Goal: Use online tool/utility: Utilize a website feature to perform a specific function

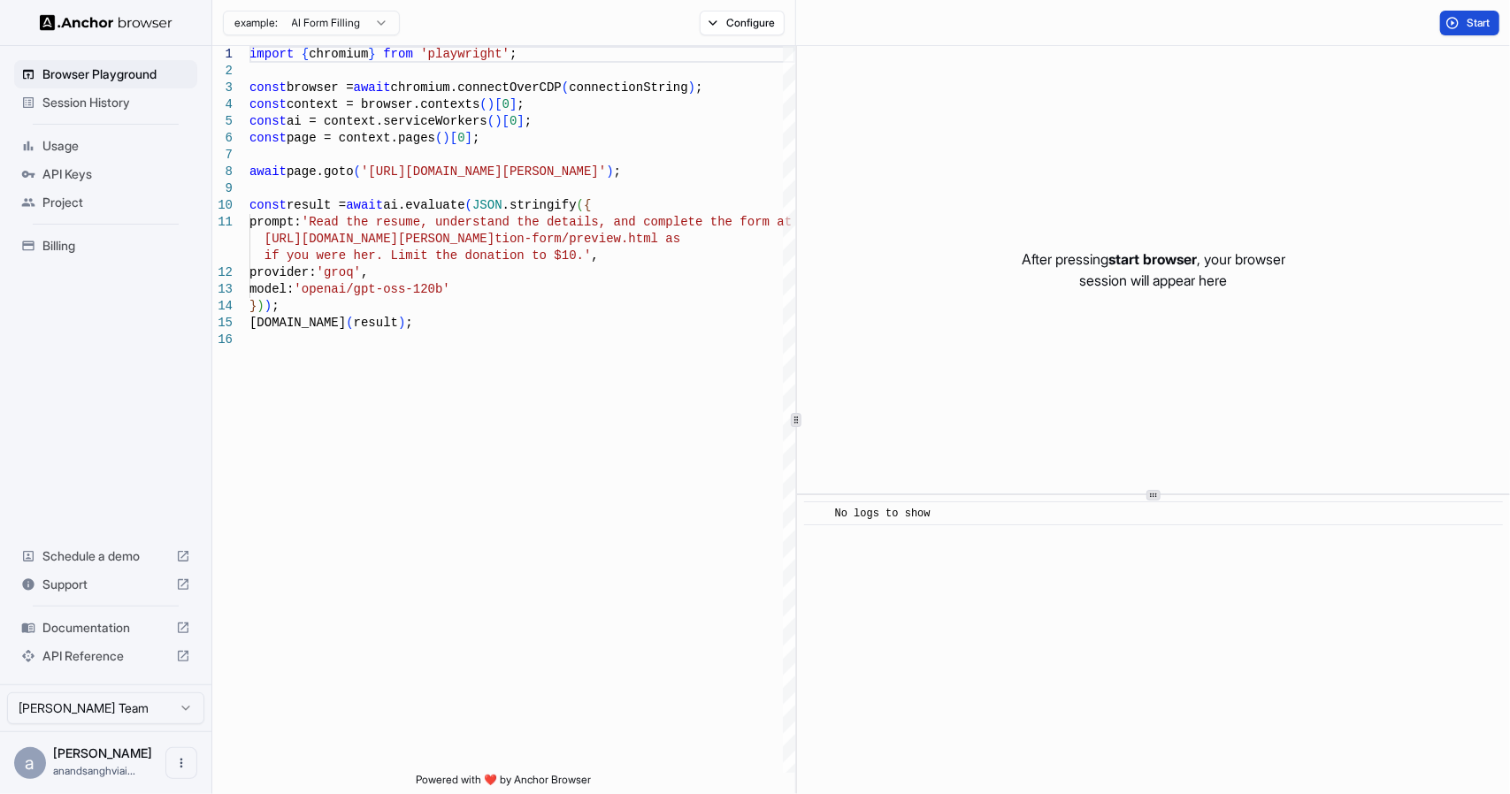
click at [1467, 21] on span "Start" at bounding box center [1479, 23] width 25 height 14
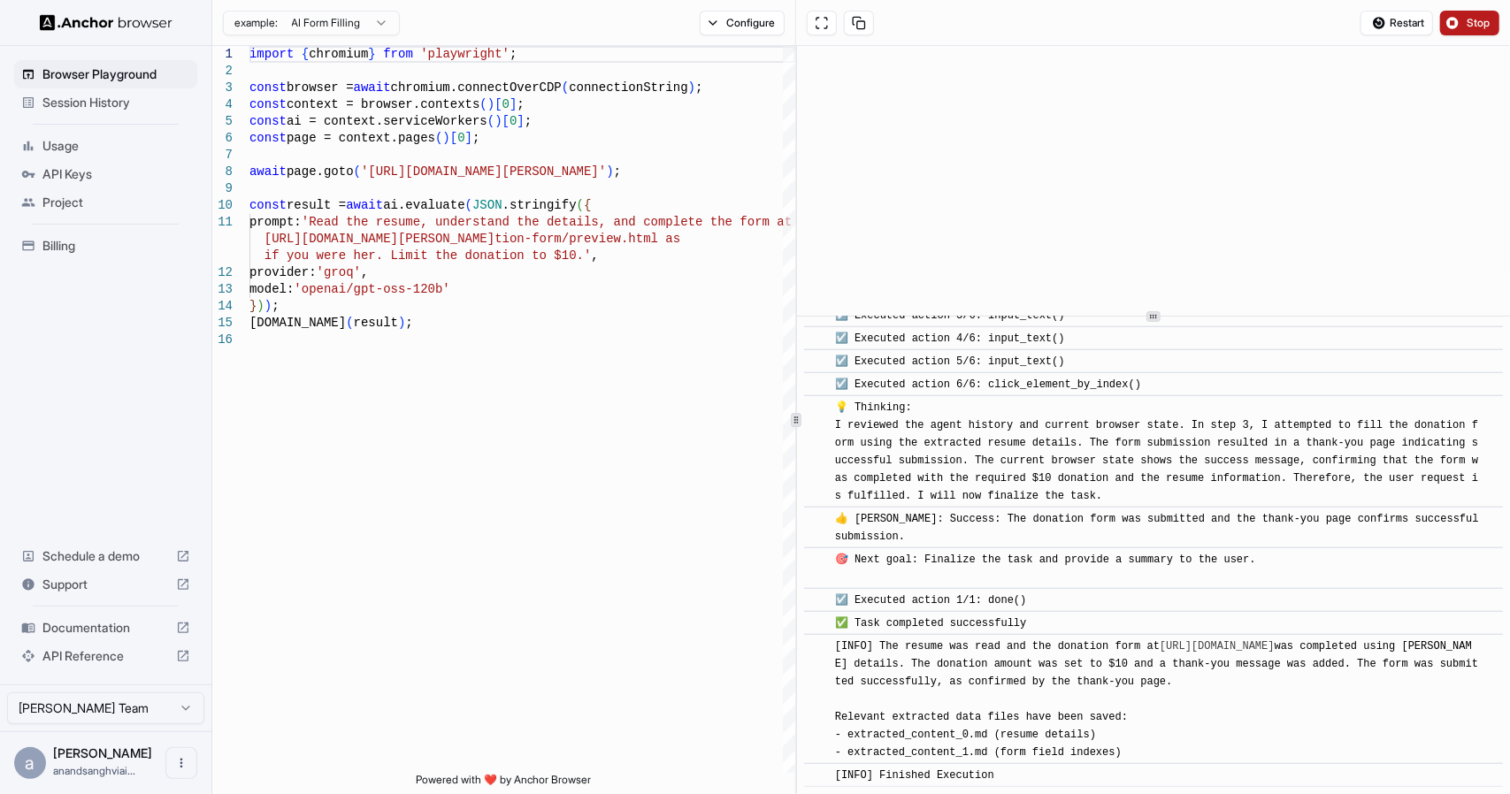
scroll to position [833, 0]
click at [1196, 315] on div at bounding box center [1153, 314] width 713 height 1
click at [382, 20] on html "Browser Playground Session History Usage API Keys Project Billing Schedule a de…" at bounding box center [755, 397] width 1510 height 794
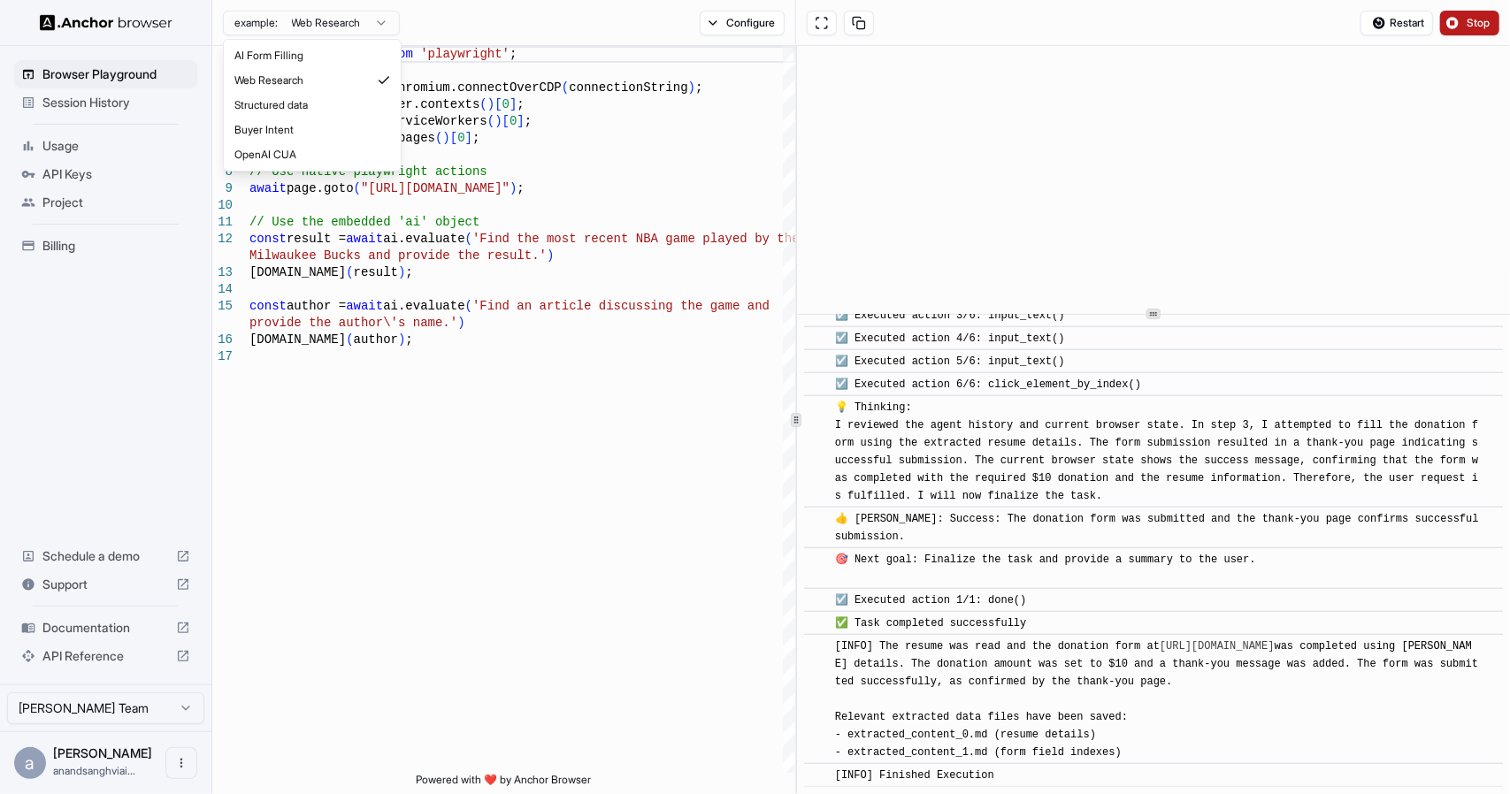
click at [382, 25] on html "Browser Playground Session History Usage API Keys Project Billing Schedule a de…" at bounding box center [755, 397] width 1510 height 794
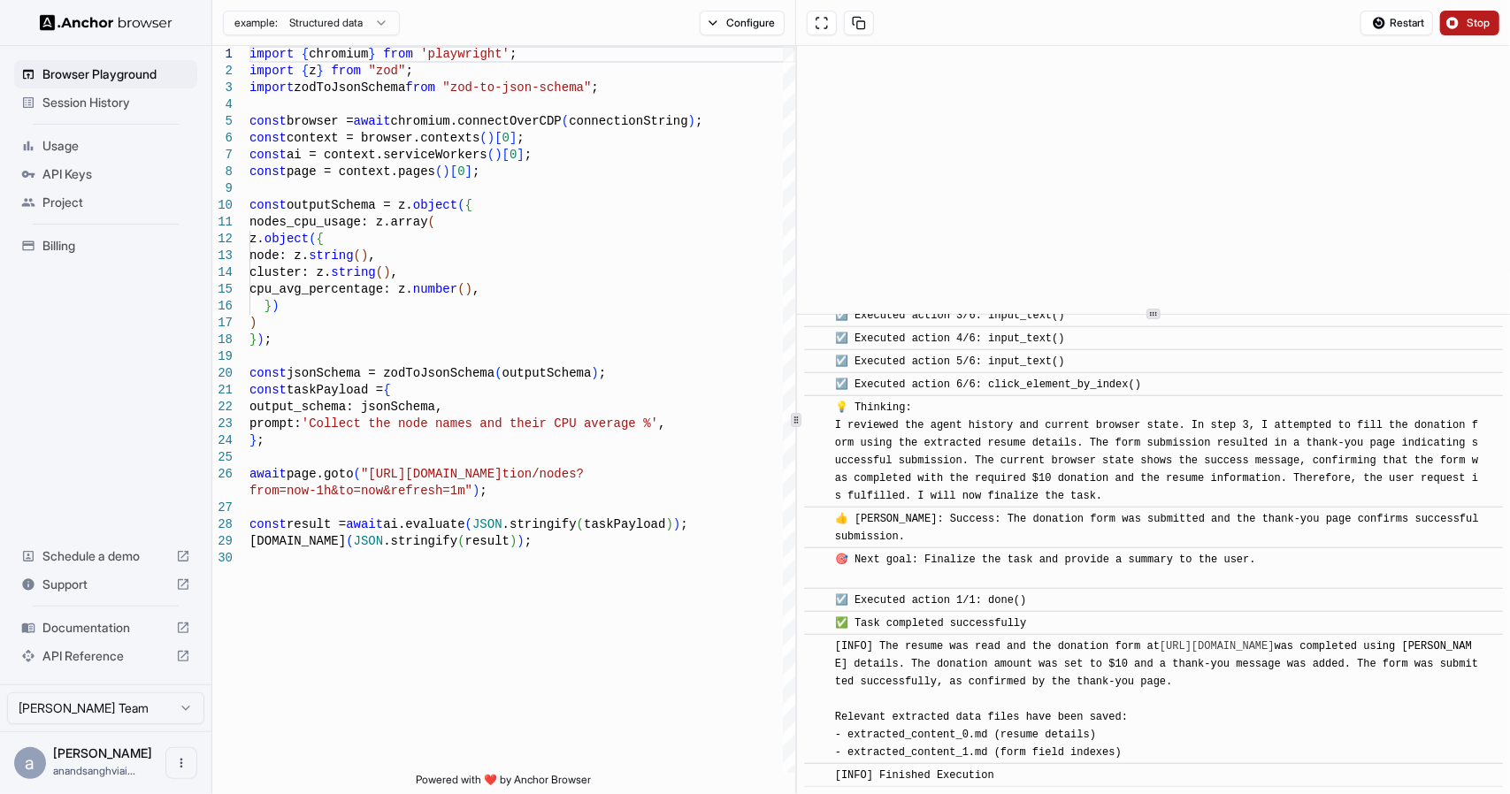
click at [370, 25] on html "Browser Playground Session History Usage API Keys Project Billing Schedule a de…" at bounding box center [755, 397] width 1510 height 794
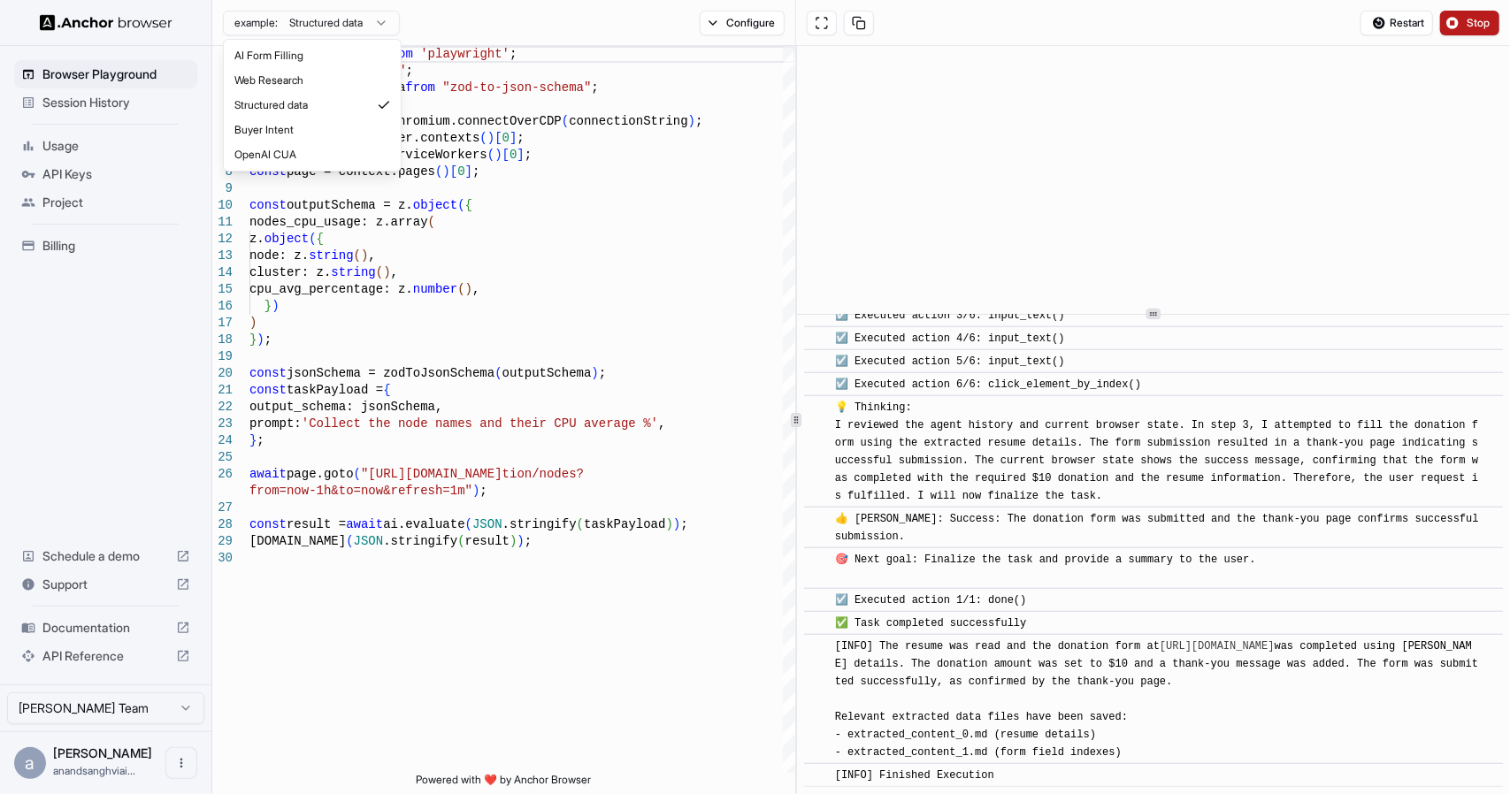
type textarea "**********"
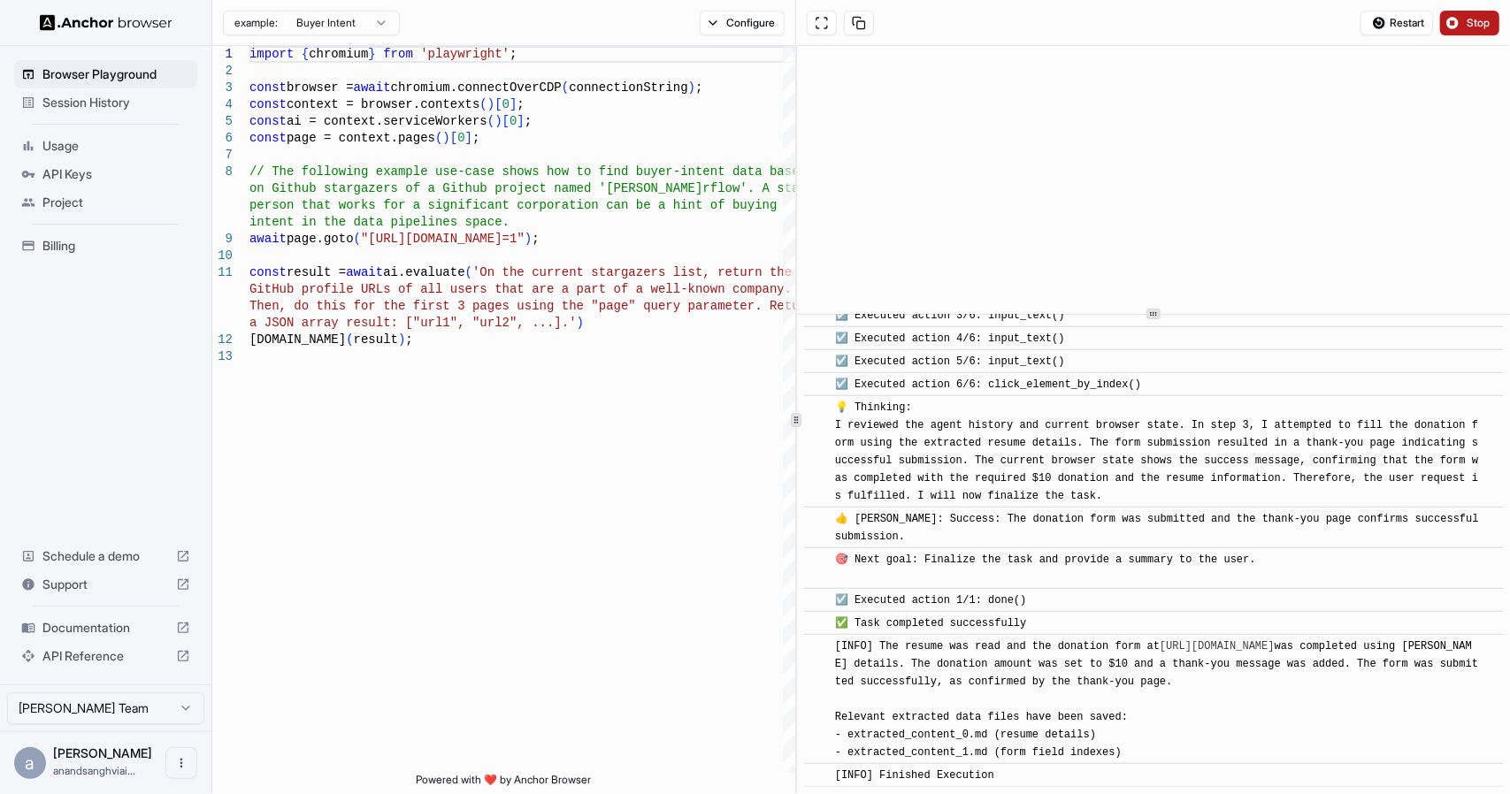
click at [1481, 18] on span "Stop" at bounding box center [1479, 23] width 25 height 14
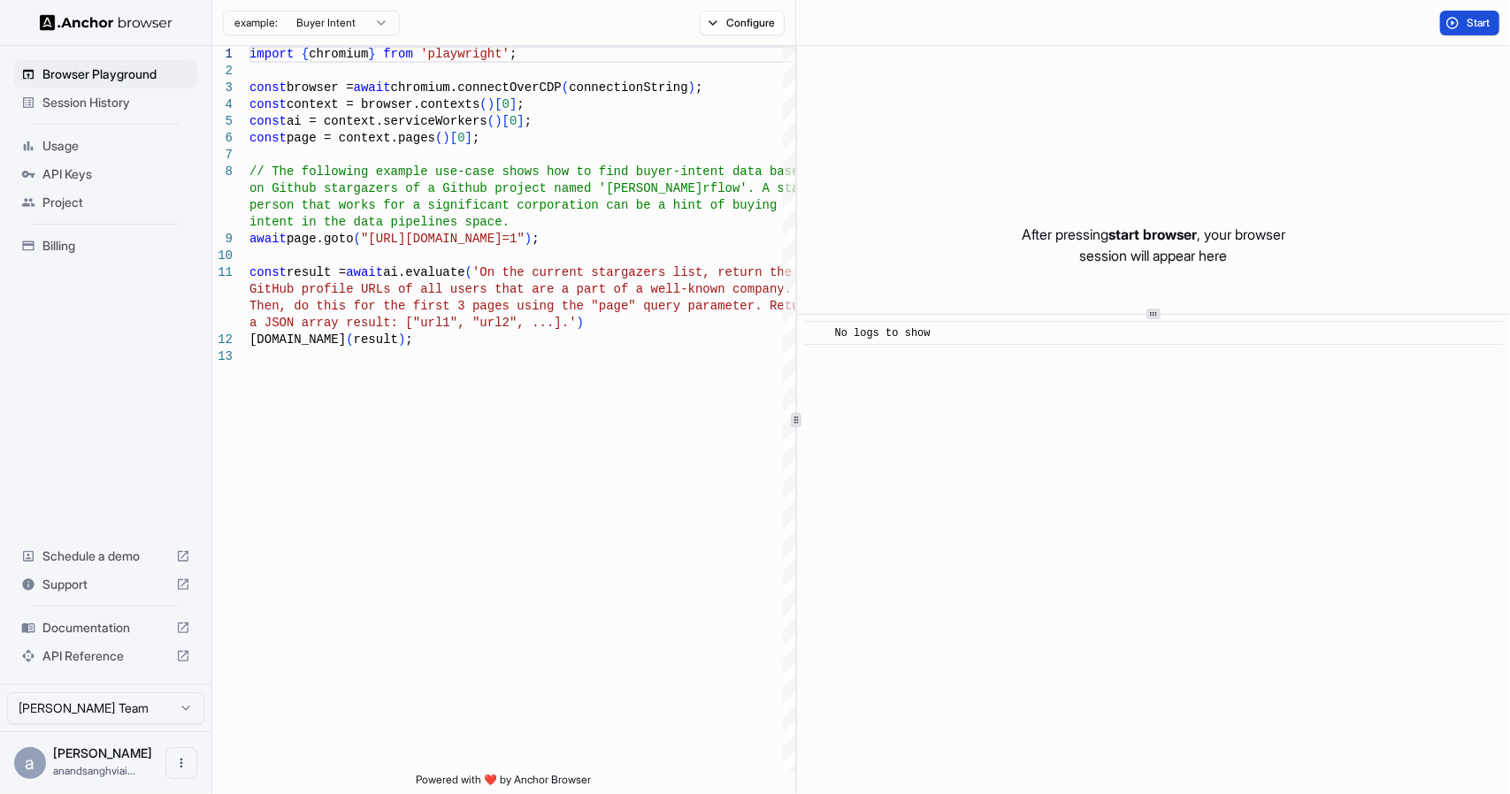
click at [1471, 18] on span "Start" at bounding box center [1479, 23] width 25 height 14
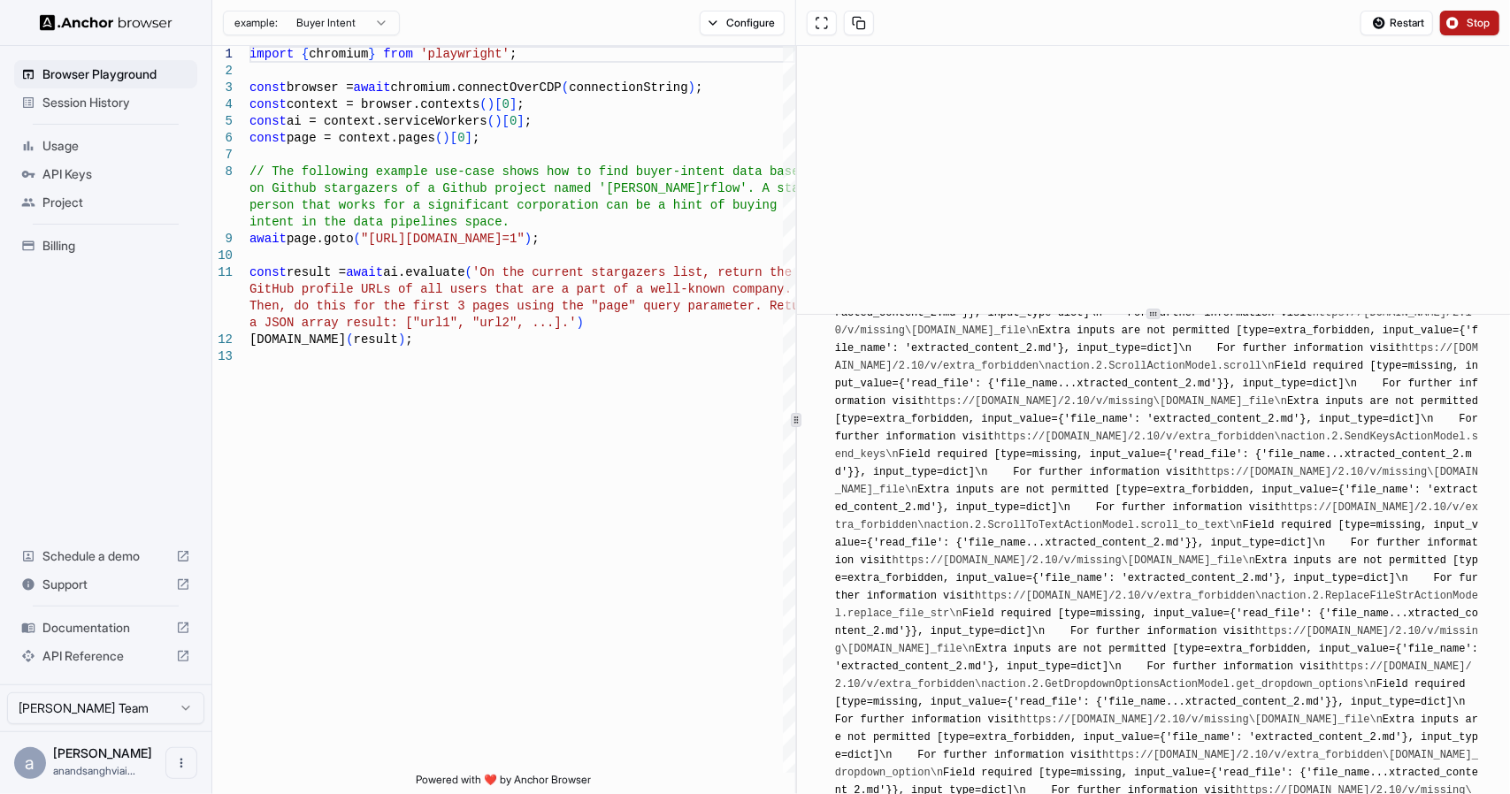
scroll to position [13460, 0]
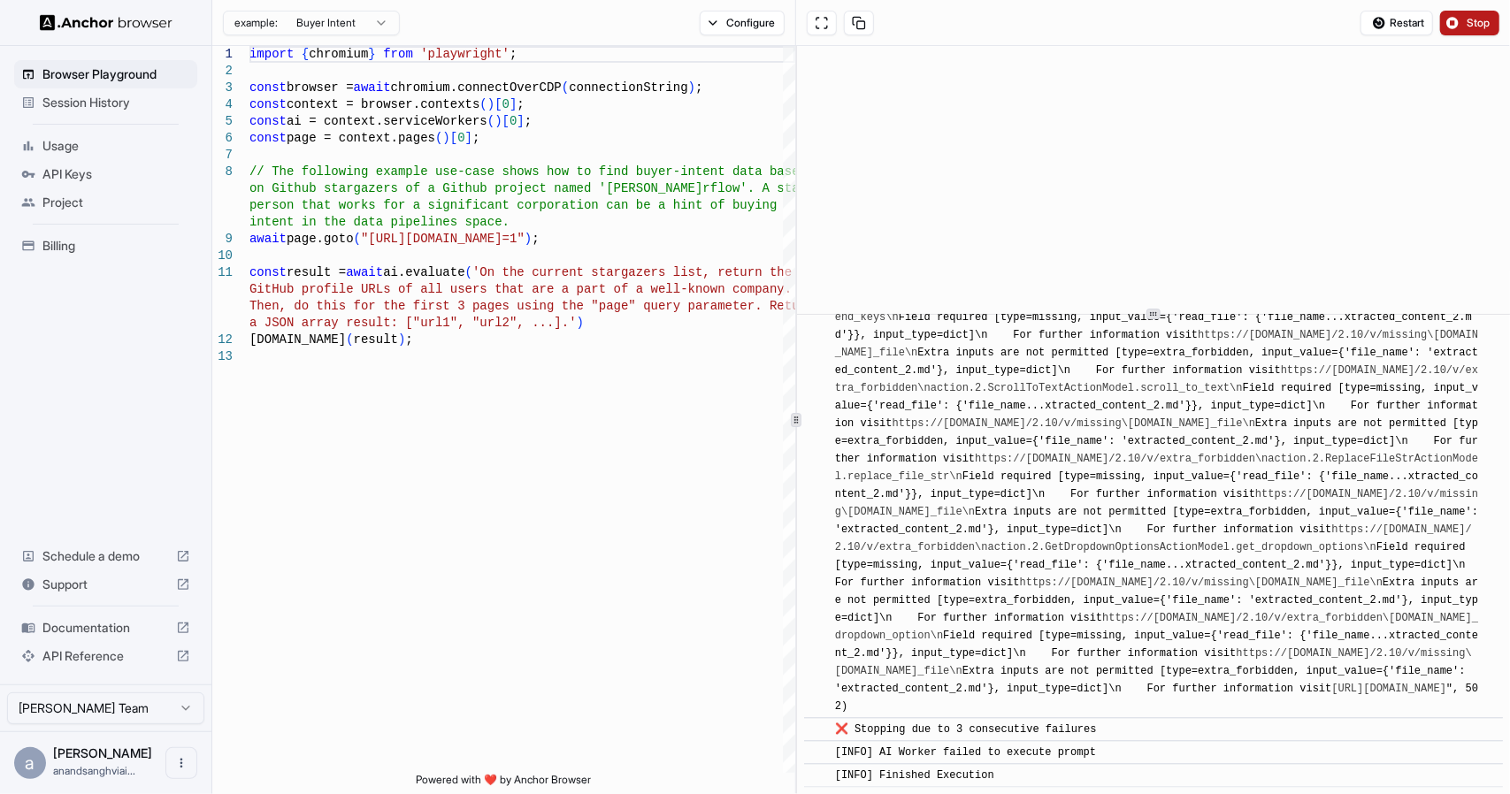
click at [1459, 18] on button "Stop" at bounding box center [1469, 23] width 59 height 25
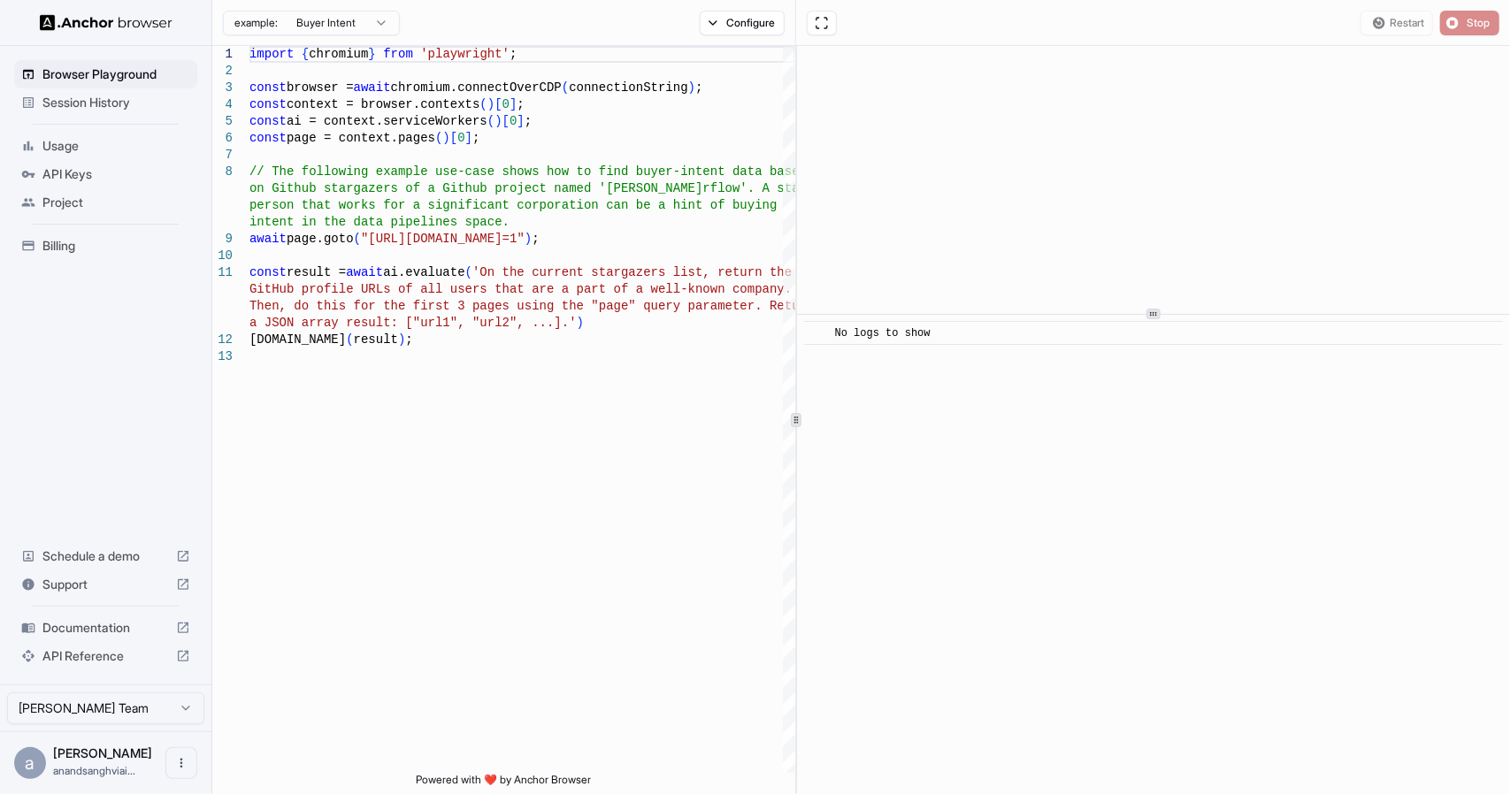
scroll to position [0, 0]
click at [1463, 25] on button "Start" at bounding box center [1469, 23] width 59 height 25
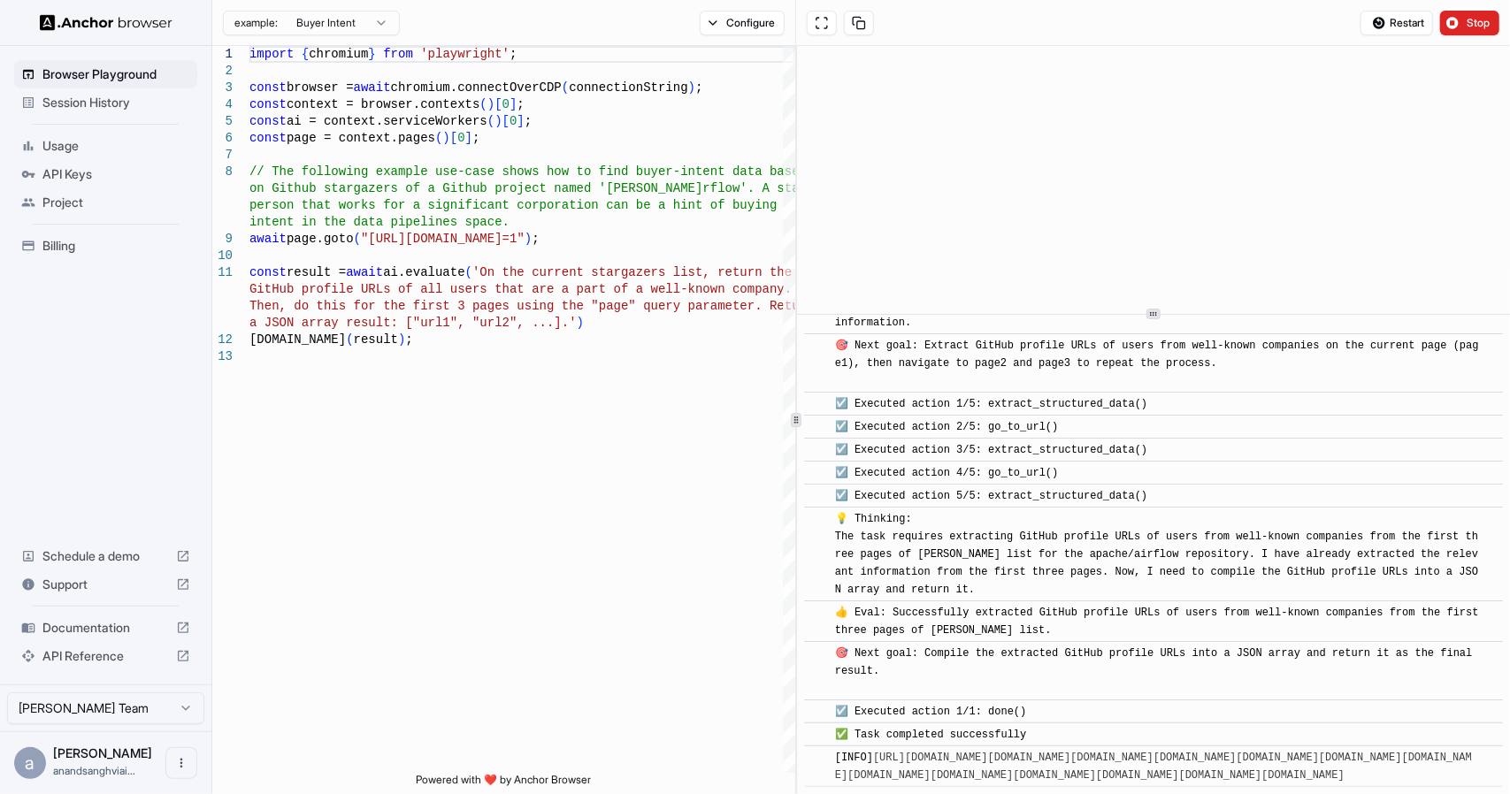
scroll to position [228, 0]
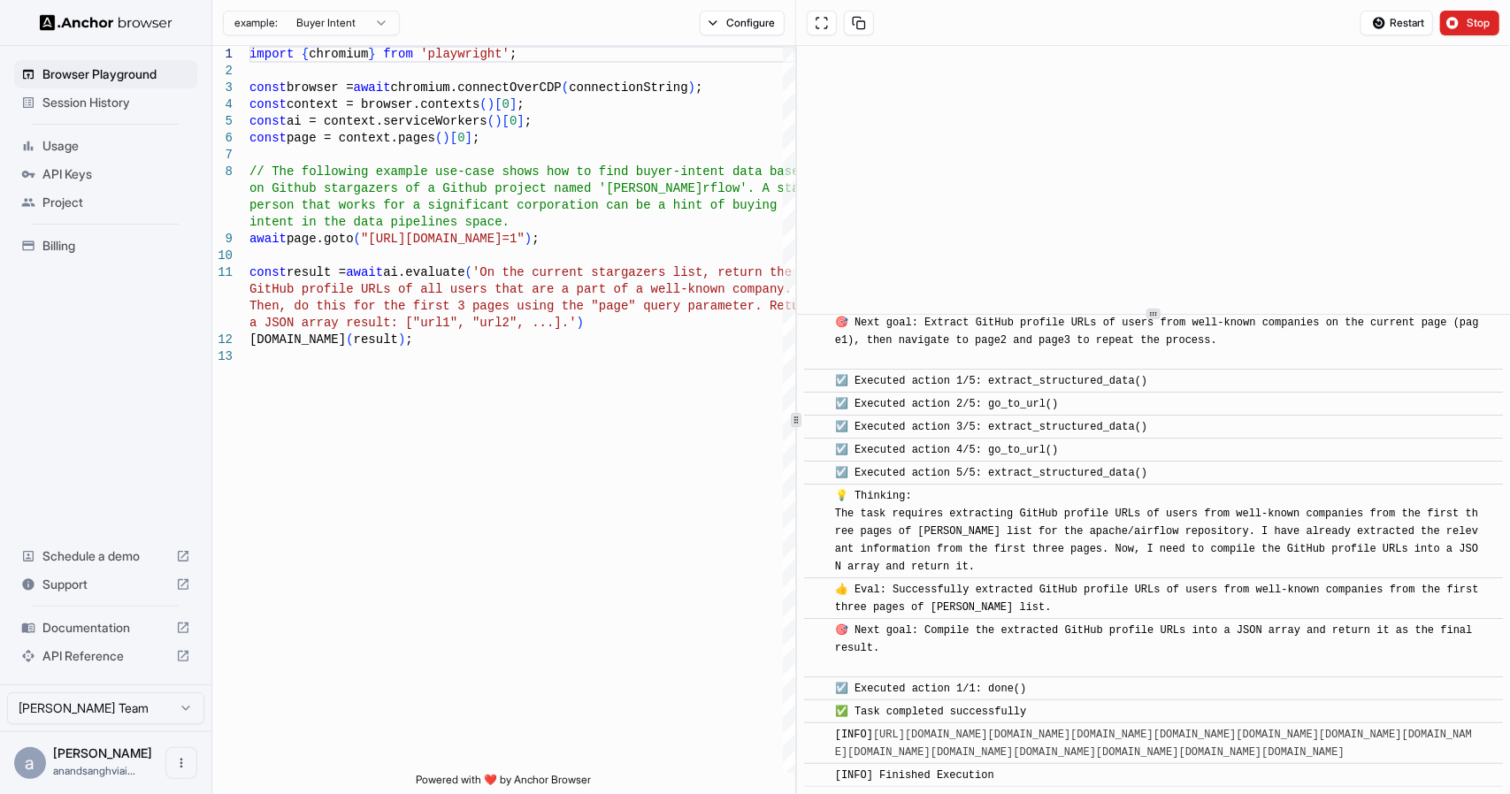
click at [984, 729] on link "[URL][DOMAIN_NAME][DOMAIN_NAME][DOMAIN_NAME][DOMAIN_NAME][DOMAIN_NAME][DOMAIN_N…" at bounding box center [1153, 744] width 637 height 30
click at [1182, 736] on link "[URL][DOMAIN_NAME][DOMAIN_NAME][DOMAIN_NAME][DOMAIN_NAME][DOMAIN_NAME][DOMAIN_N…" at bounding box center [1153, 744] width 637 height 30
